Goal: Task Accomplishment & Management: Manage account settings

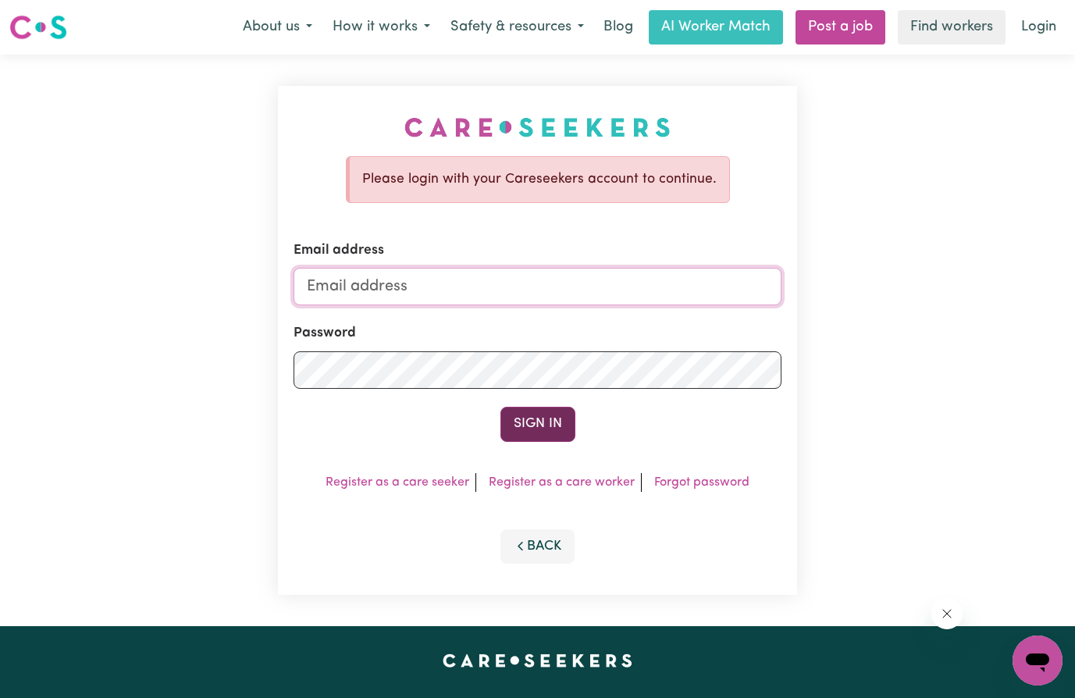
type input "[EMAIL_ADDRESS][DOMAIN_NAME]"
click at [562, 436] on button "Sign In" at bounding box center [537, 424] width 75 height 34
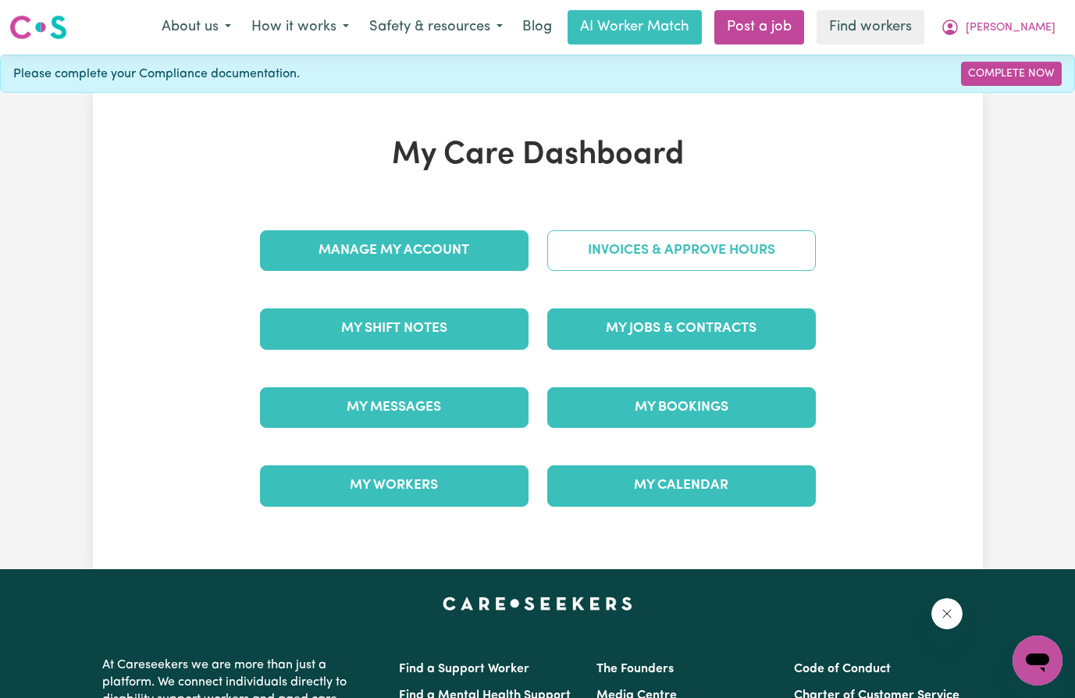
click at [663, 244] on link "Invoices & Approve Hours" at bounding box center [681, 250] width 269 height 41
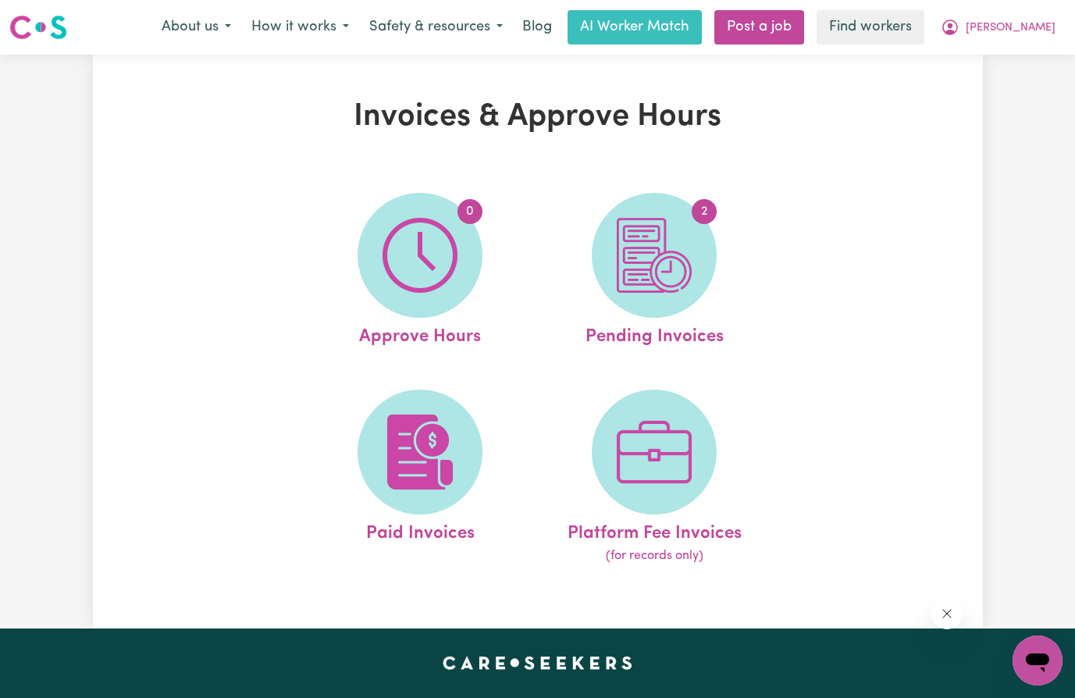
click at [663, 244] on img at bounding box center [654, 255] width 75 height 75
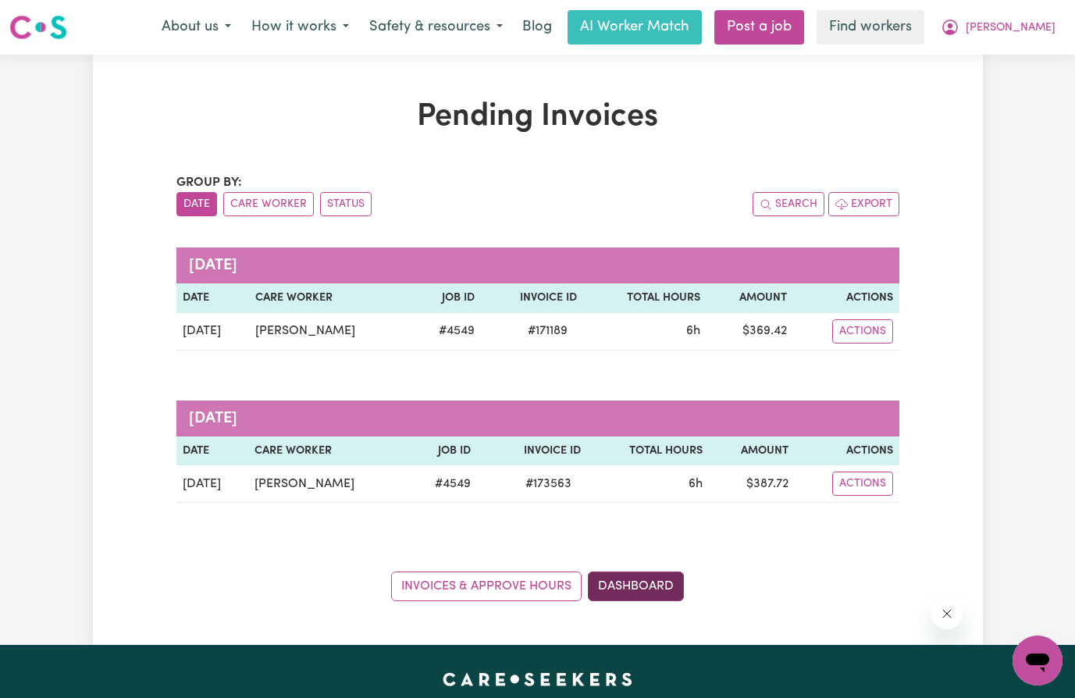
click at [622, 582] on link "Dashboard" at bounding box center [636, 586] width 96 height 30
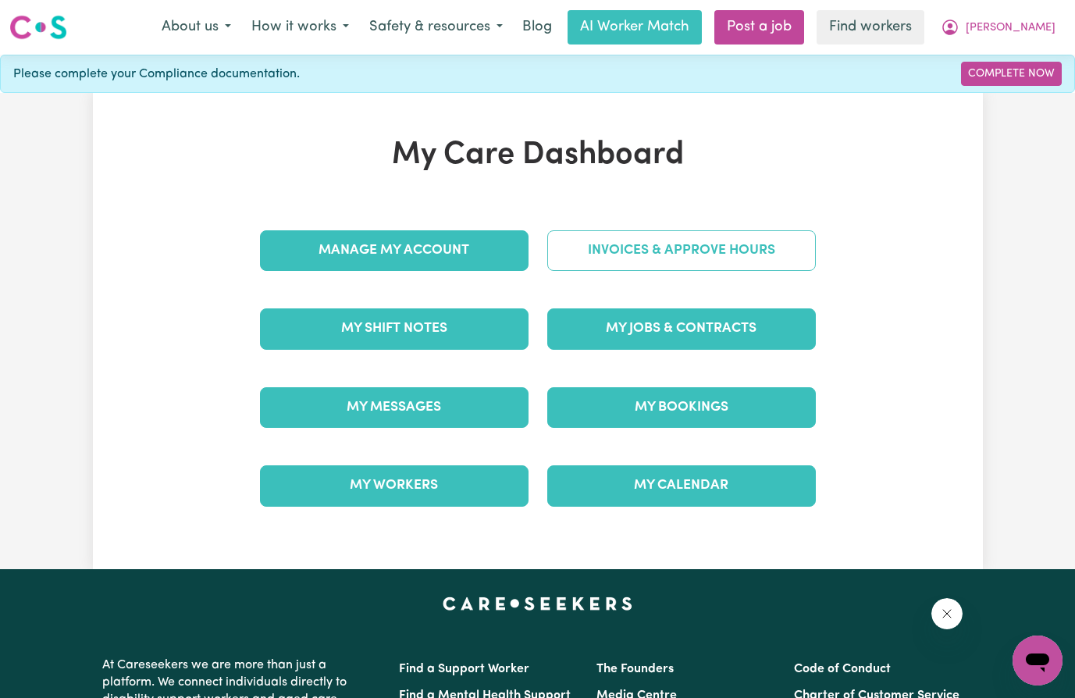
click at [660, 258] on link "Invoices & Approve Hours" at bounding box center [681, 250] width 269 height 41
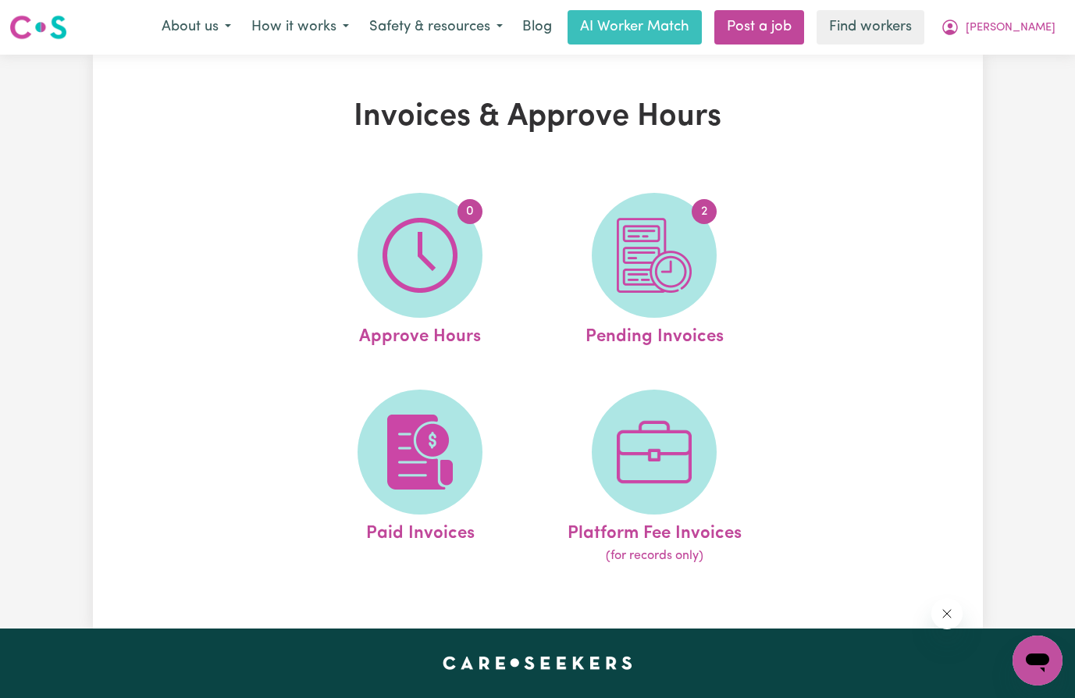
click at [660, 258] on img at bounding box center [654, 255] width 75 height 75
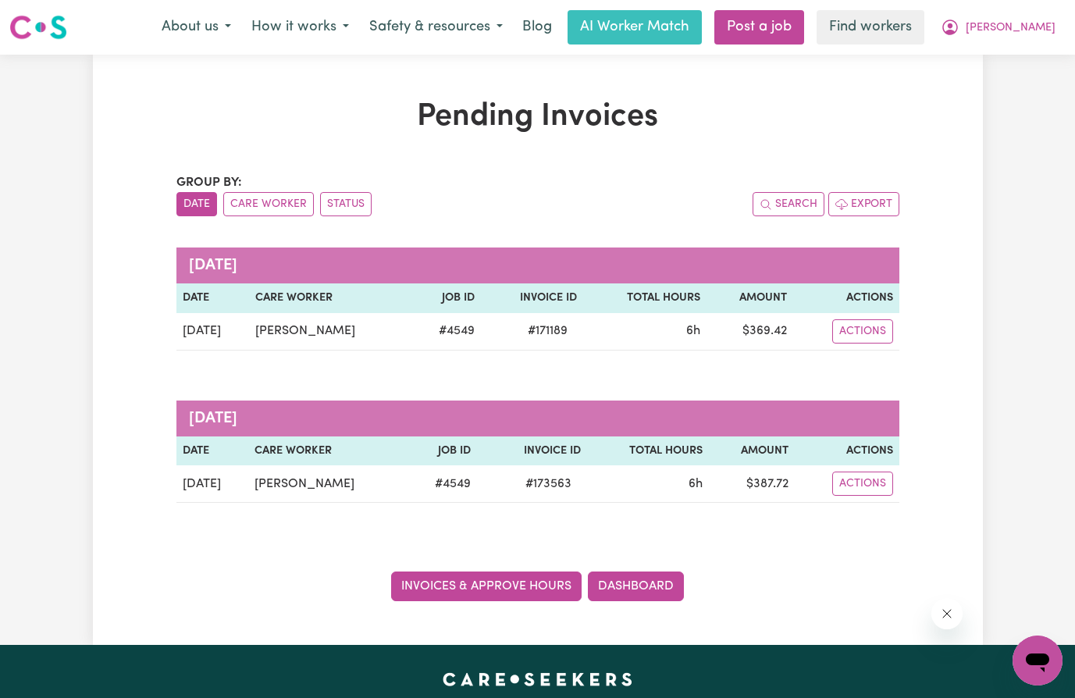
click at [508, 582] on link "Invoices & Approve Hours" at bounding box center [486, 586] width 190 height 30
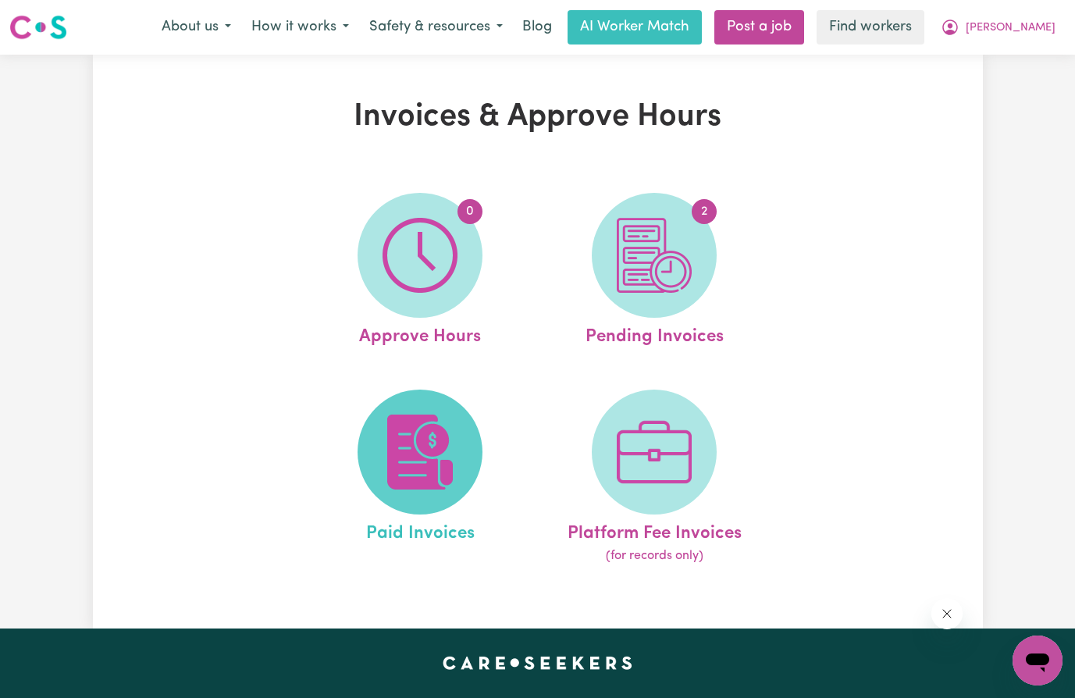
click at [408, 435] on img at bounding box center [419, 451] width 75 height 75
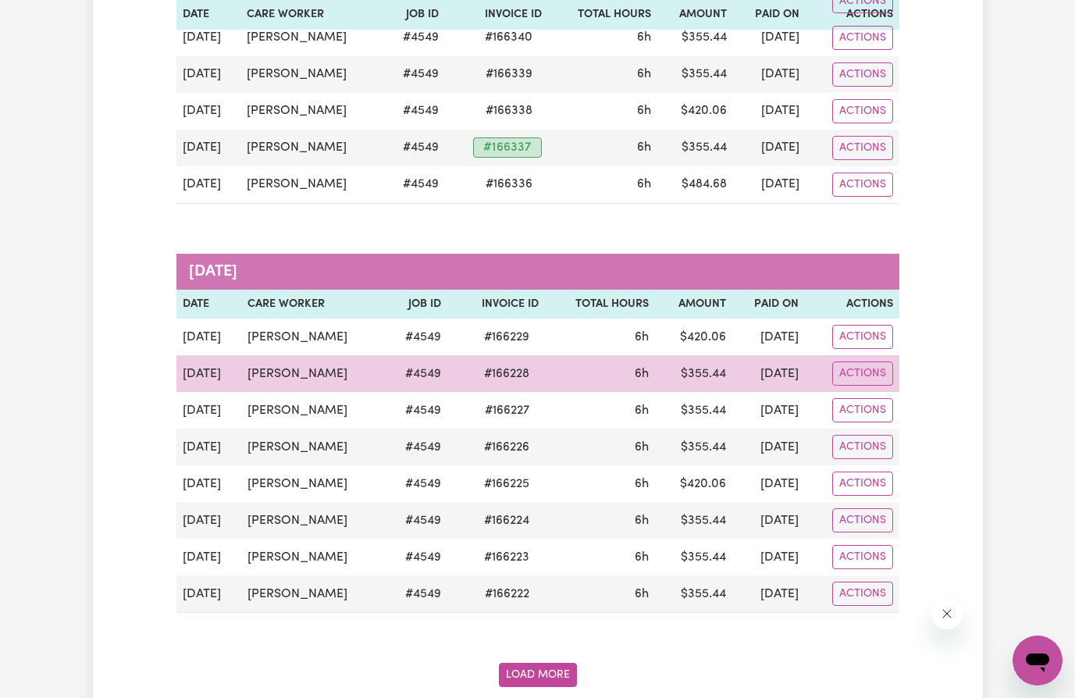
scroll to position [2029, 0]
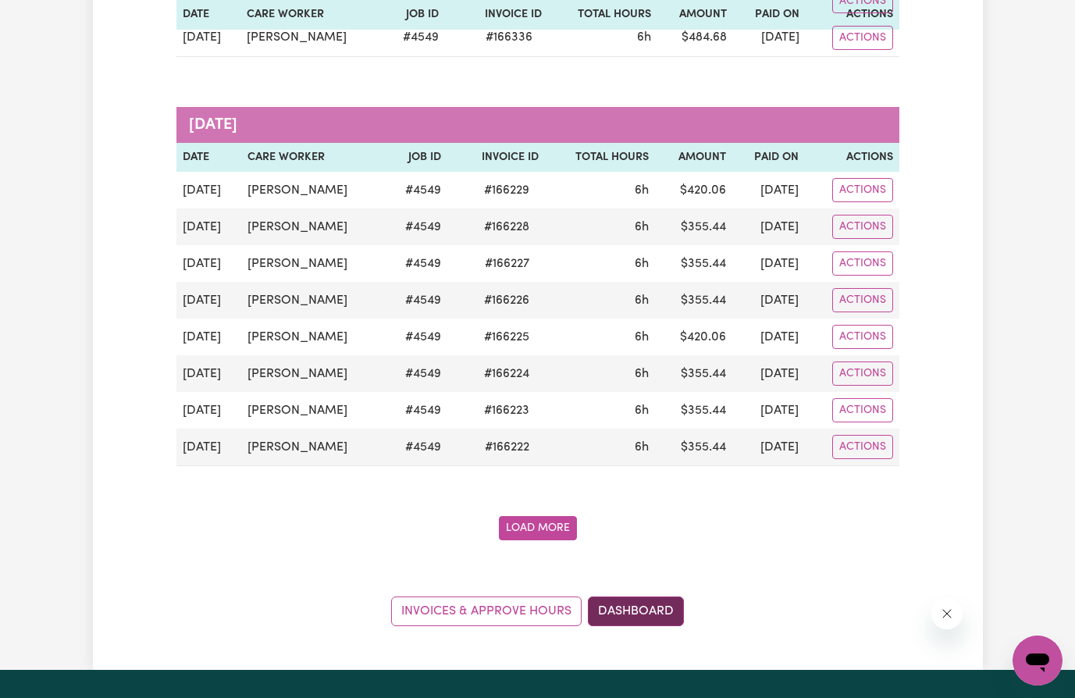
click at [638, 617] on link "Dashboard" at bounding box center [636, 611] width 96 height 30
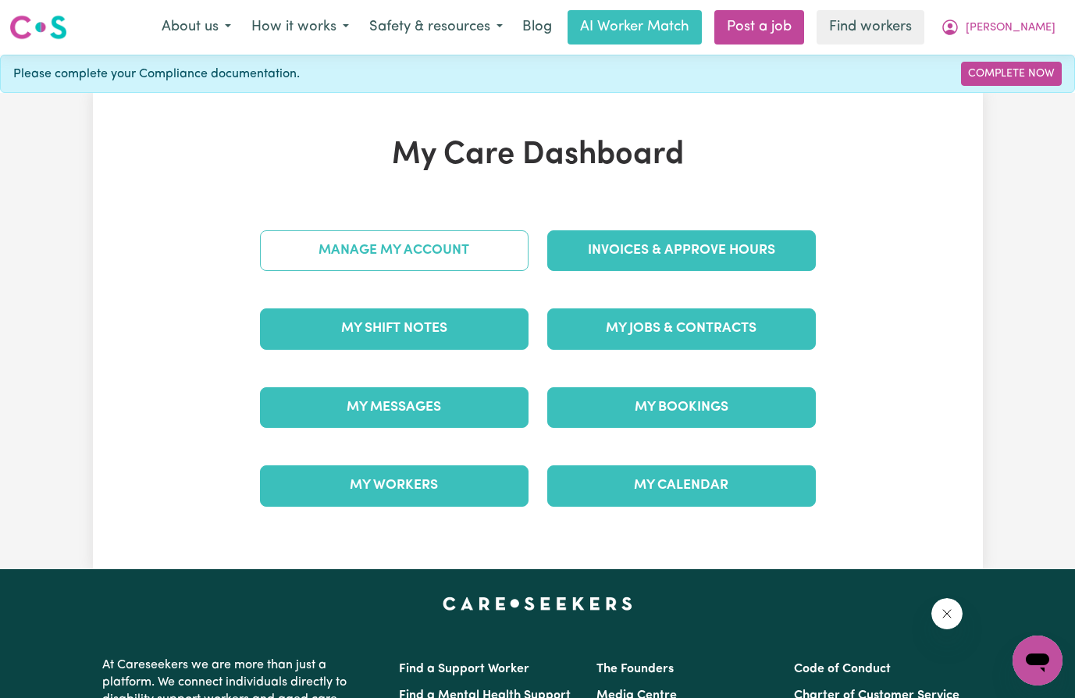
click at [401, 254] on link "Manage My Account" at bounding box center [394, 250] width 269 height 41
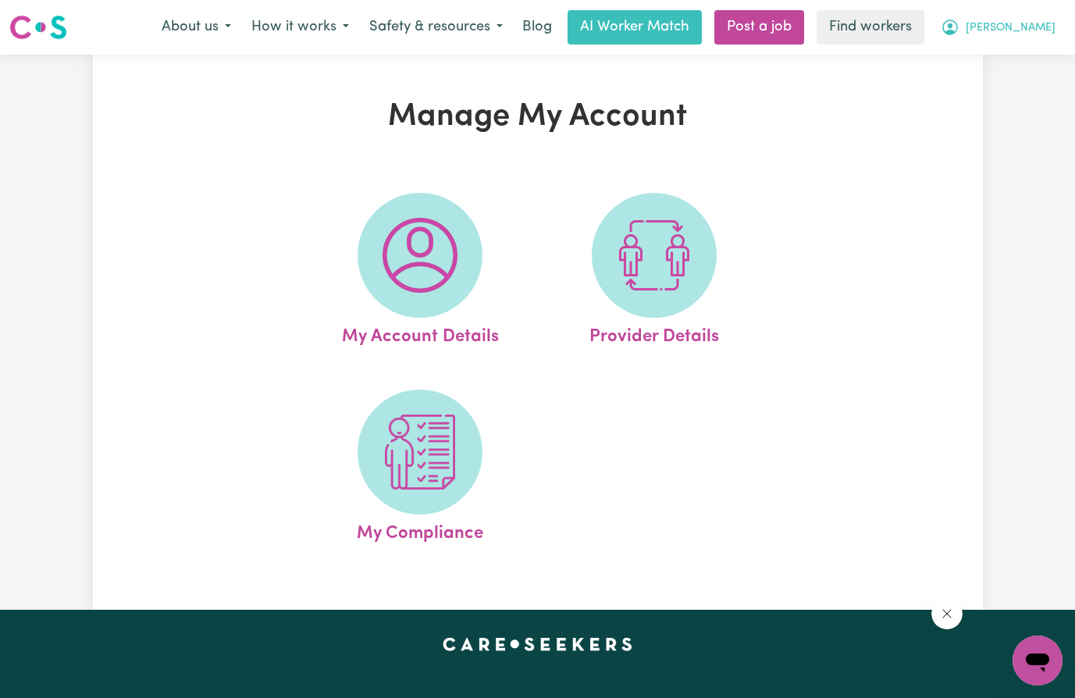
click at [1042, 30] on span "[PERSON_NAME]" at bounding box center [1011, 28] width 90 height 17
click at [1024, 67] on link "My Dashboard" at bounding box center [1002, 61] width 123 height 30
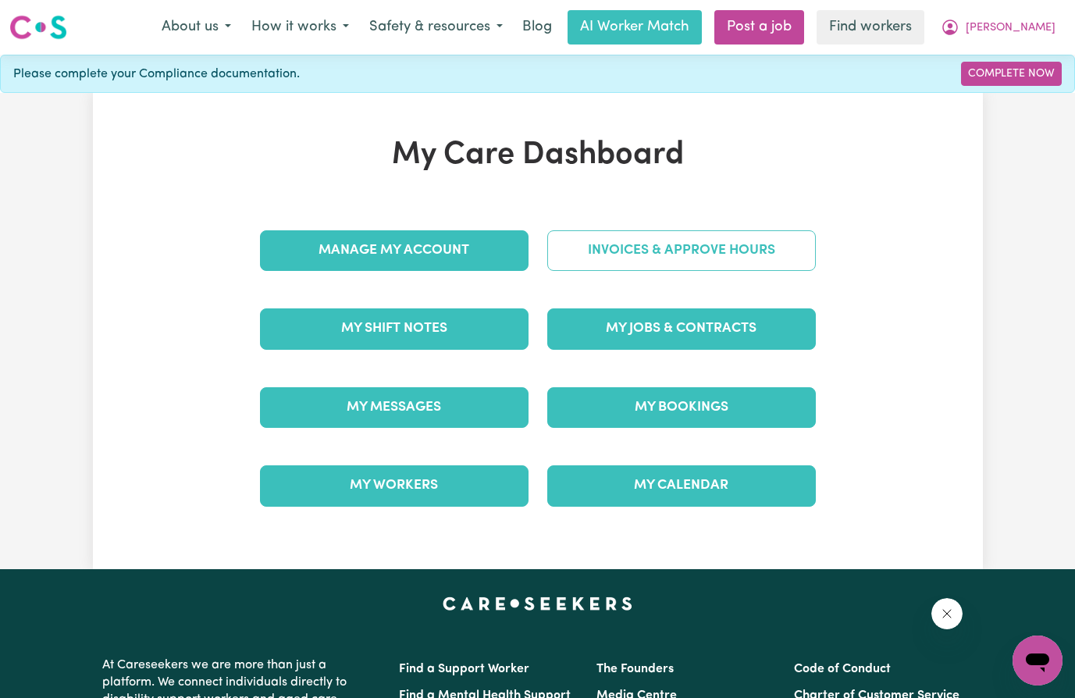
click at [639, 247] on link "Invoices & Approve Hours" at bounding box center [681, 250] width 269 height 41
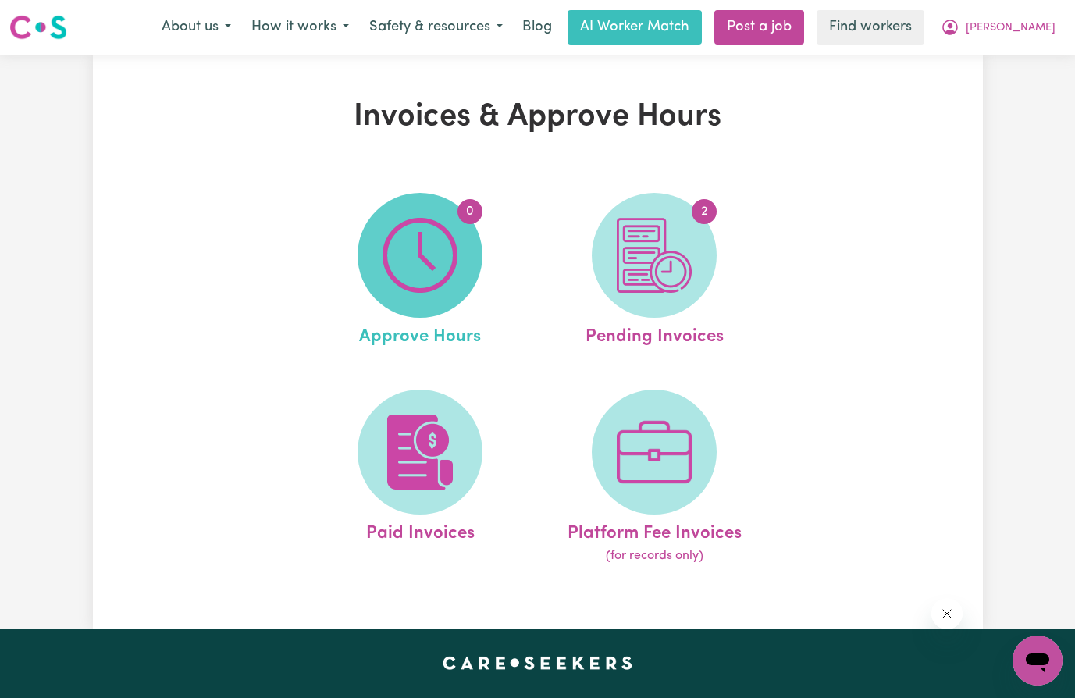
click at [448, 254] on img at bounding box center [419, 255] width 75 height 75
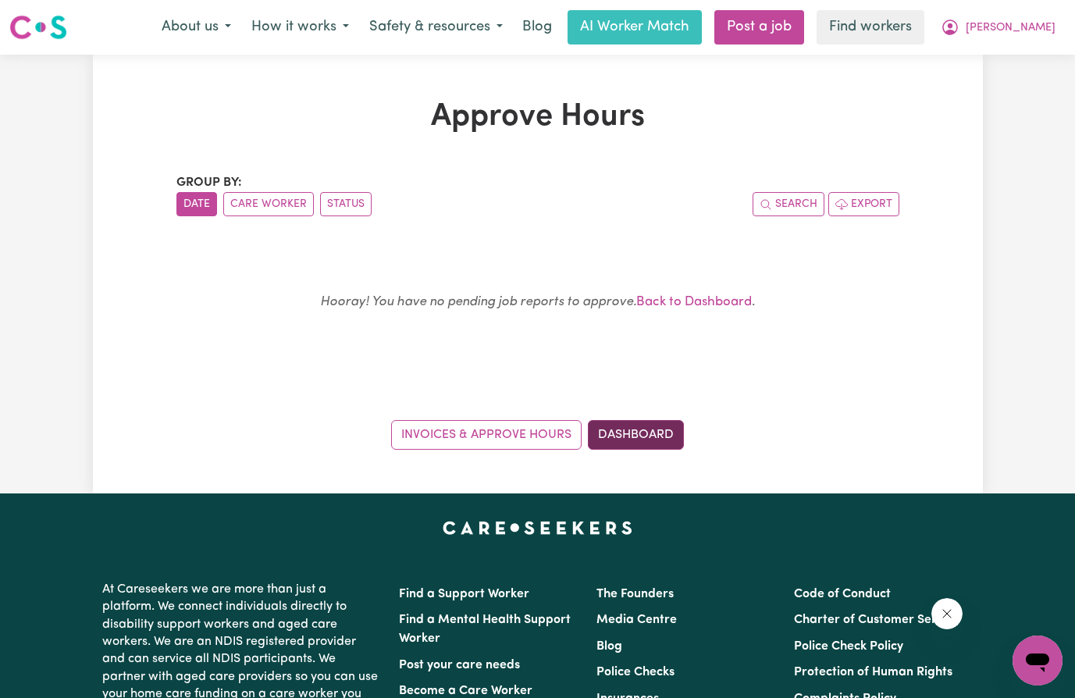
click at [629, 436] on link "Dashboard" at bounding box center [636, 435] width 96 height 30
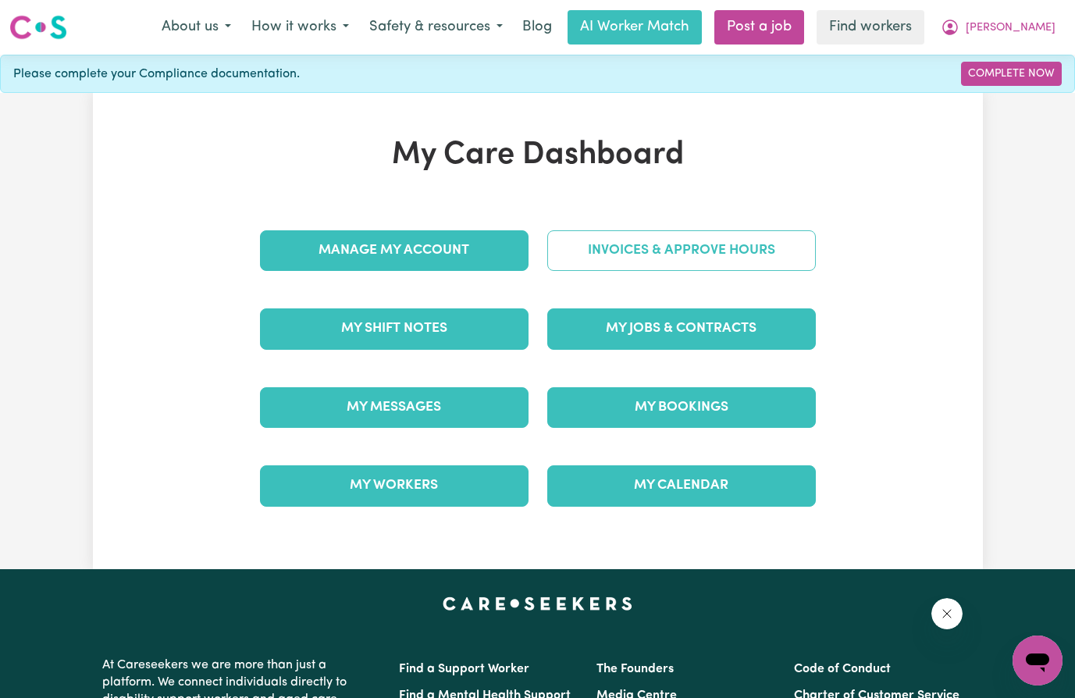
click at [678, 243] on link "Invoices & Approve Hours" at bounding box center [681, 250] width 269 height 41
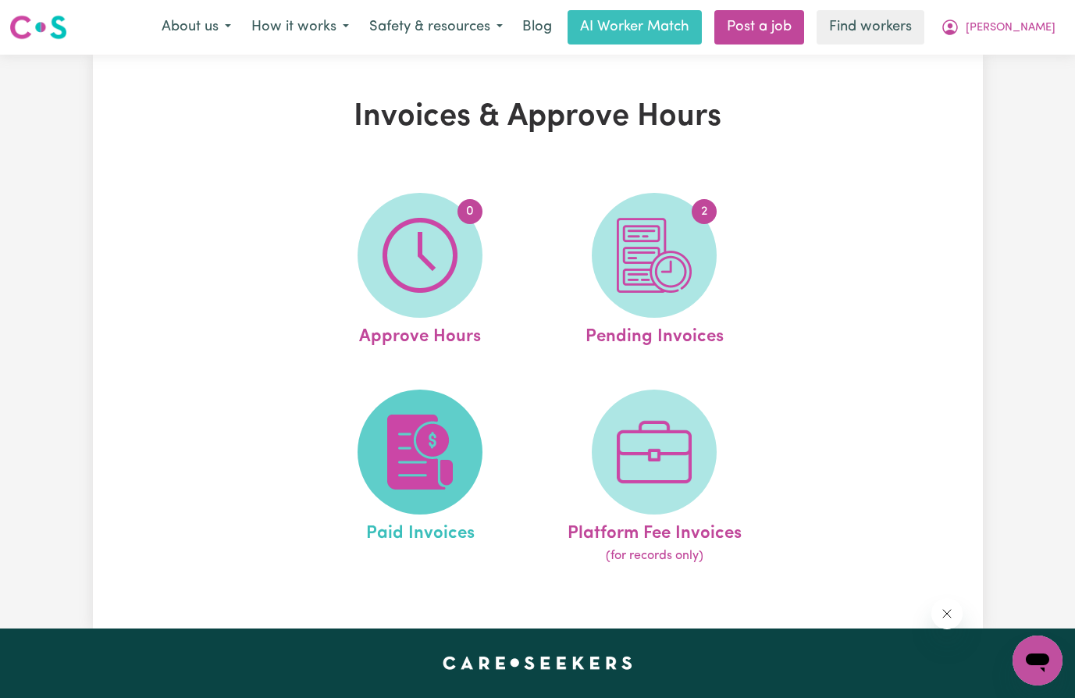
click at [434, 454] on img at bounding box center [419, 451] width 75 height 75
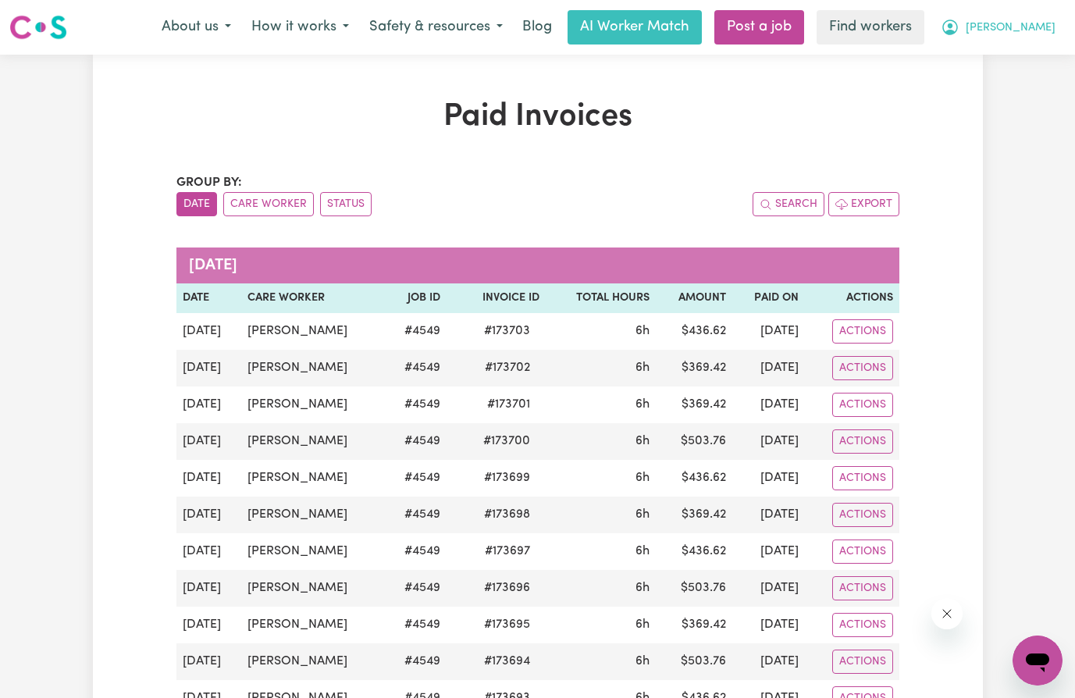
click at [1032, 23] on span "[PERSON_NAME]" at bounding box center [1011, 28] width 90 height 17
click at [1027, 69] on link "My Dashboard" at bounding box center [1002, 61] width 123 height 30
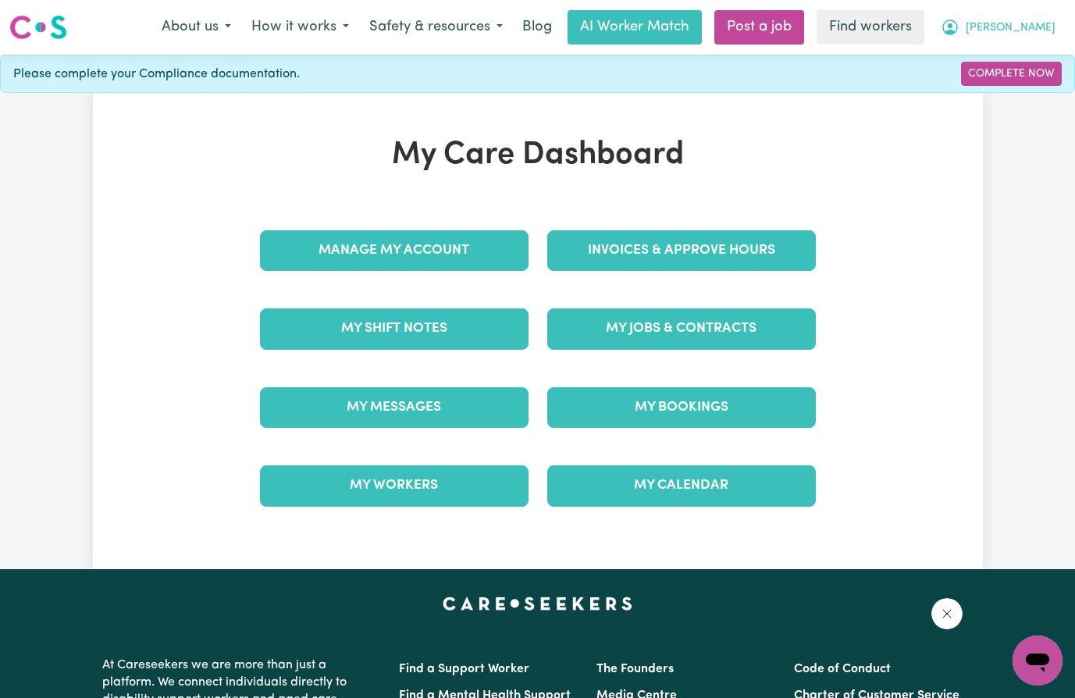
click at [1027, 16] on button "[PERSON_NAME]" at bounding box center [997, 27] width 135 height 33
click at [978, 91] on link "Logout" at bounding box center [1002, 90] width 123 height 30
